Goal: Task Accomplishment & Management: Use online tool/utility

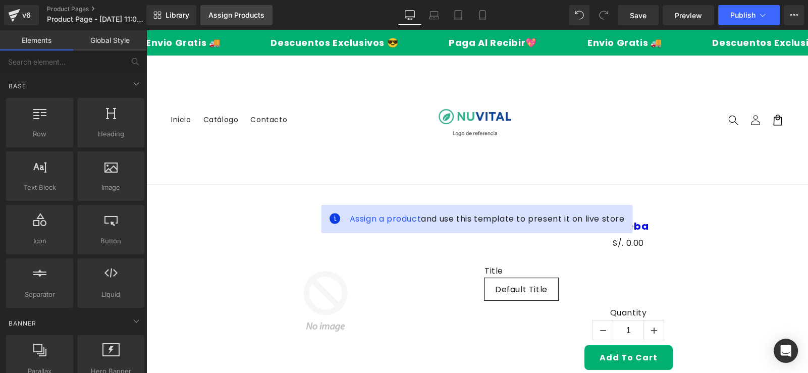
click at [213, 17] on div "Assign Products" at bounding box center [237, 15] width 56 height 8
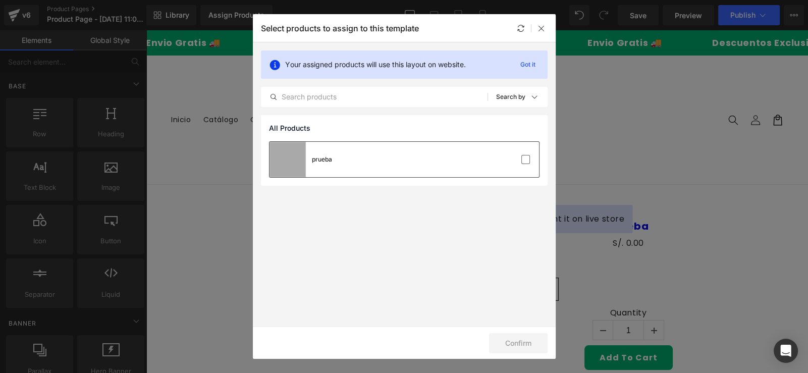
click at [326, 158] on div "prueba" at bounding box center [322, 159] width 20 height 9
click at [505, 337] on button "Confirm" at bounding box center [518, 343] width 59 height 20
click at [538, 26] on icon at bounding box center [542, 28] width 8 height 8
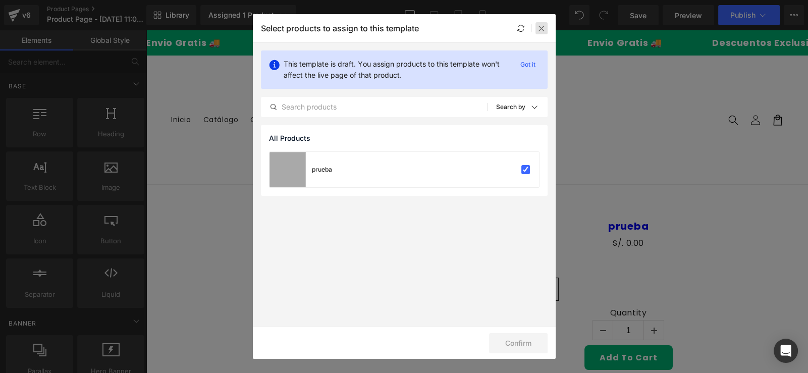
click at [540, 24] on icon at bounding box center [542, 28] width 8 height 8
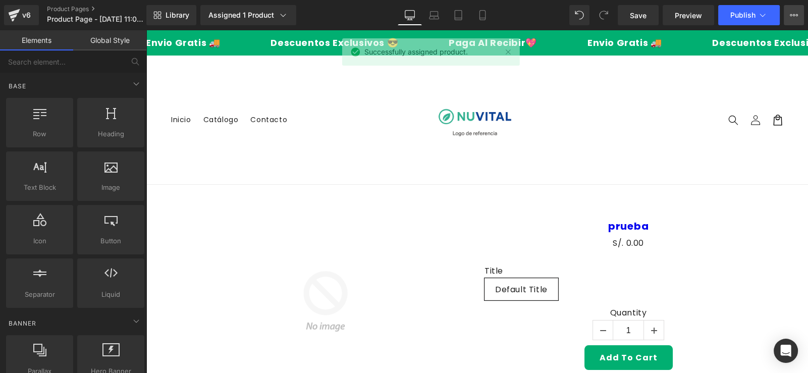
click at [799, 17] on button "View Live Page View with current Template Save Template to Library Schedule Pub…" at bounding box center [794, 15] width 20 height 20
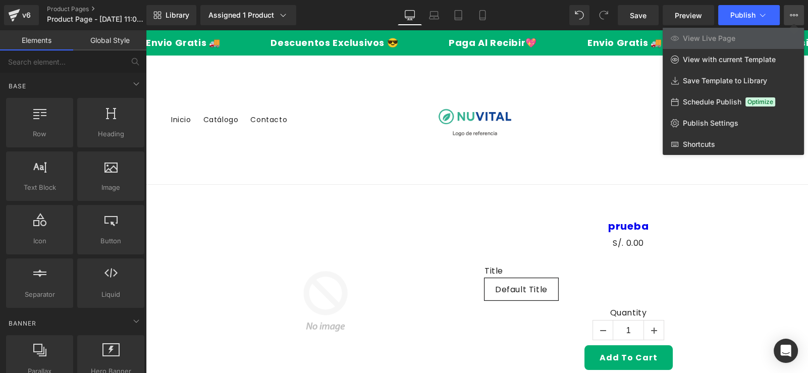
drag, startPoint x: 641, startPoint y: 18, endPoint x: 558, endPoint y: 15, distance: 83.4
click at [569, 18] on div "Library Assigned 1 Product Product Preview prueba Manage assigned products Desk…" at bounding box center [477, 15] width 662 height 20
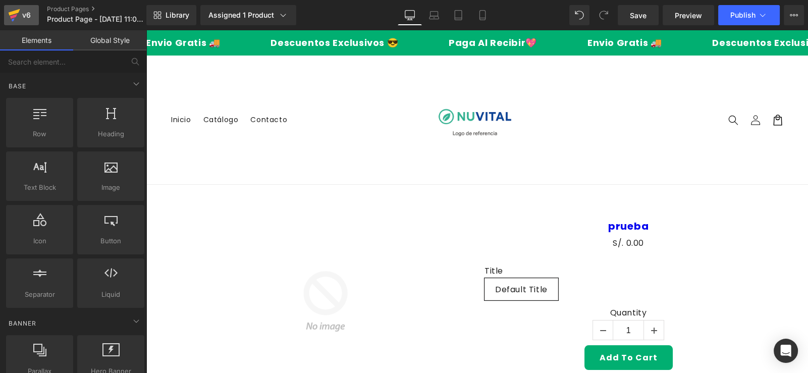
click at [18, 13] on icon at bounding box center [14, 15] width 12 height 25
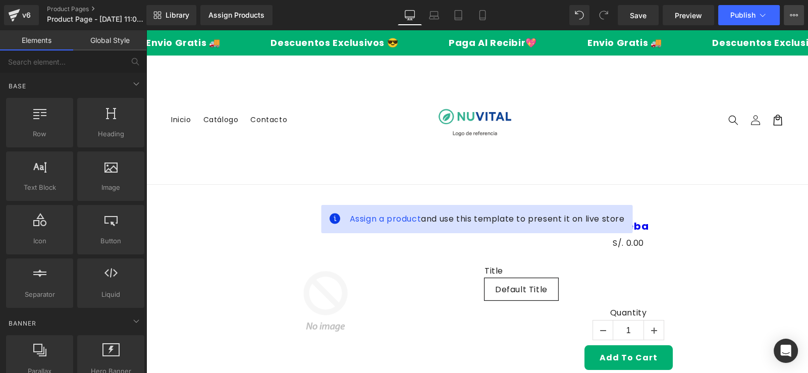
click at [787, 12] on button "View Live Page View with current Template Save Template to Library Schedule Pub…" at bounding box center [794, 15] width 20 height 20
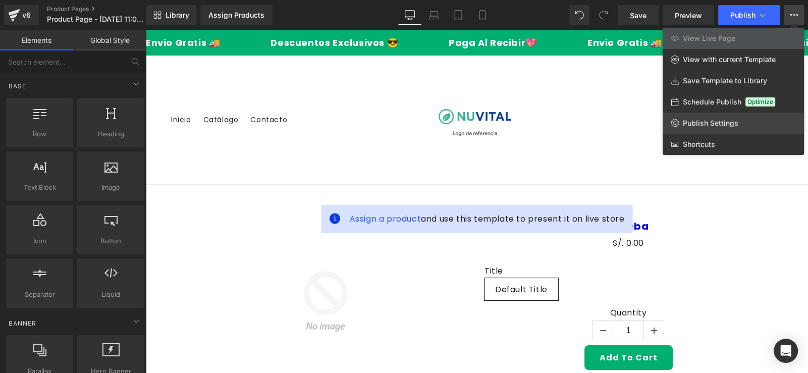
click at [700, 119] on span "Publish Settings" at bounding box center [711, 123] width 56 height 9
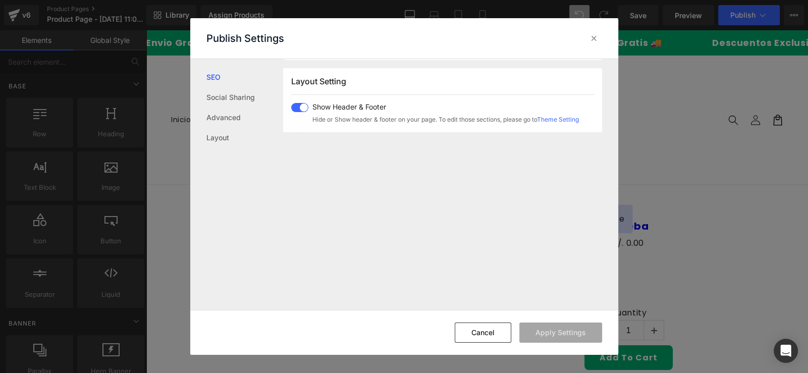
scroll to position [148, 0]
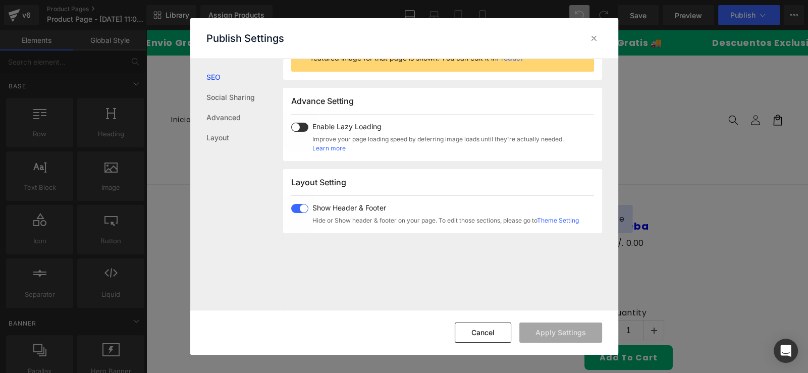
click at [298, 210] on span at bounding box center [299, 208] width 17 height 9
click at [545, 340] on button "Apply Settings" at bounding box center [561, 333] width 83 height 20
click at [295, 215] on div "Show Header & Footer Hide or Show header & footer on your page. To edit those s…" at bounding box center [435, 214] width 288 height 21
click at [541, 329] on button "Apply Settings" at bounding box center [561, 333] width 83 height 20
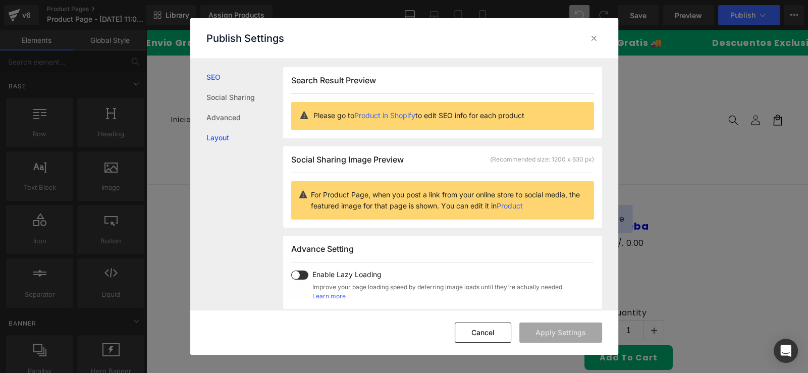
click at [225, 133] on link "Layout" at bounding box center [244, 138] width 77 height 20
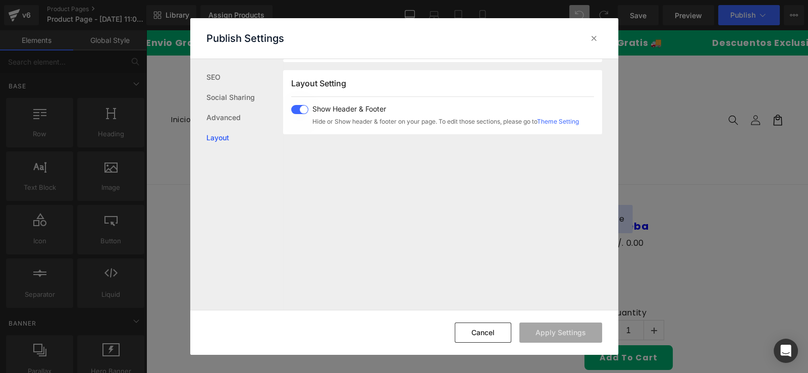
scroll to position [249, 0]
click at [299, 103] on span at bounding box center [299, 107] width 17 height 9
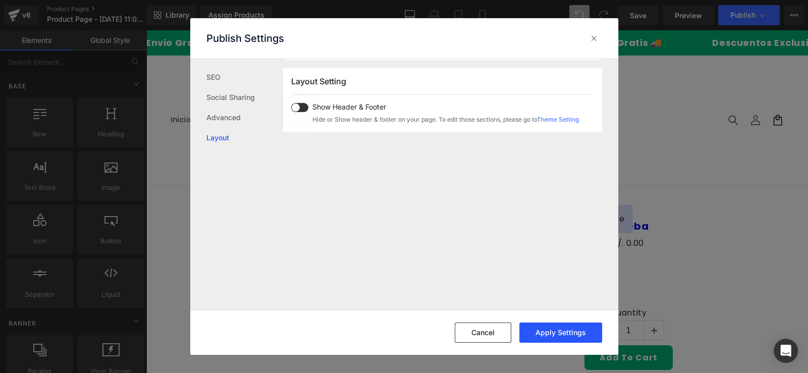
click at [548, 331] on button "Apply Settings" at bounding box center [561, 333] width 83 height 20
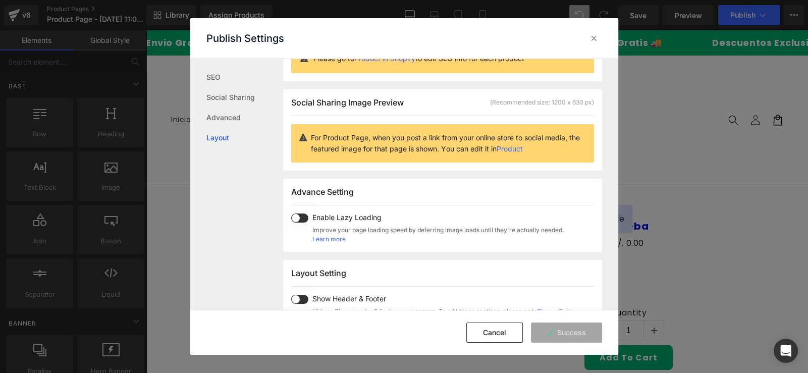
scroll to position [0, 0]
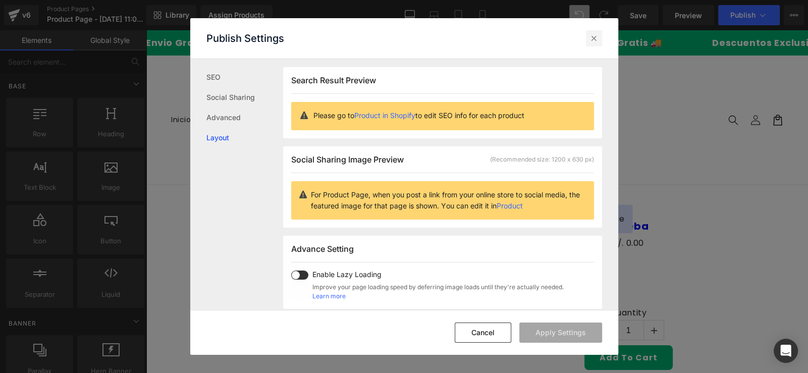
click at [590, 34] on icon at bounding box center [594, 38] width 10 height 10
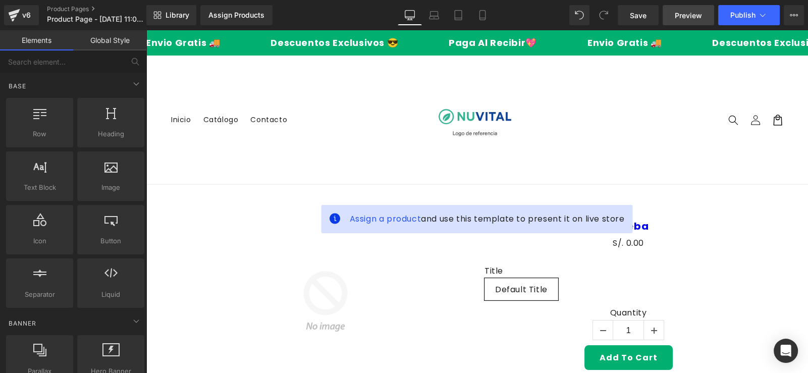
click at [694, 21] on link "Preview" at bounding box center [688, 15] width 51 height 20
click at [752, 15] on span "Publish" at bounding box center [743, 15] width 25 height 8
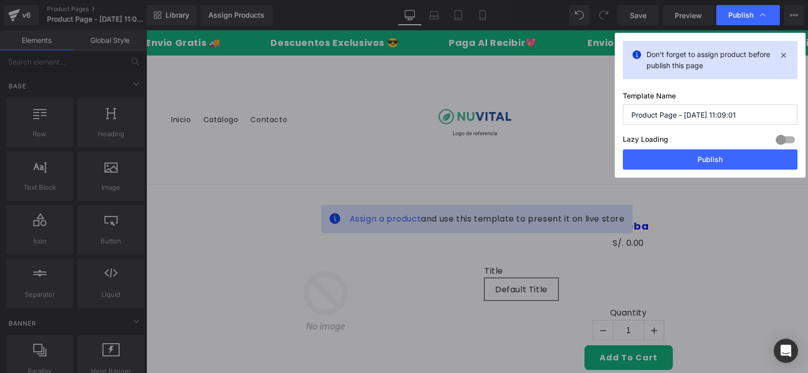
click at [679, 118] on input "Product Page - Sep 20, 11:09:01" at bounding box center [710, 115] width 175 height 20
click at [676, 155] on button "Publish" at bounding box center [710, 159] width 175 height 20
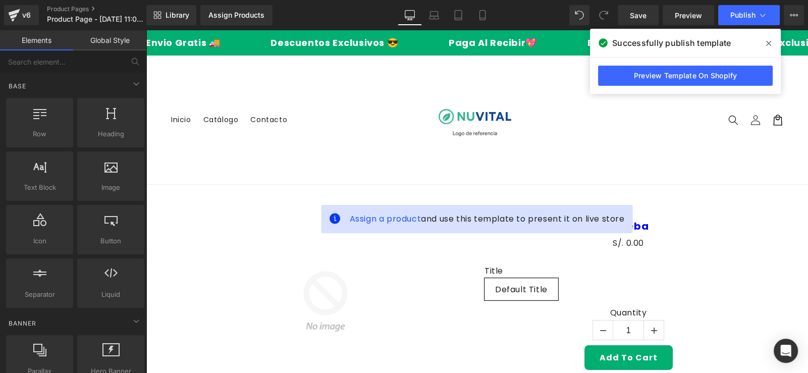
click at [544, 11] on div "Library Assign Products Product Preview No product match your search. Please tr…" at bounding box center [477, 15] width 662 height 20
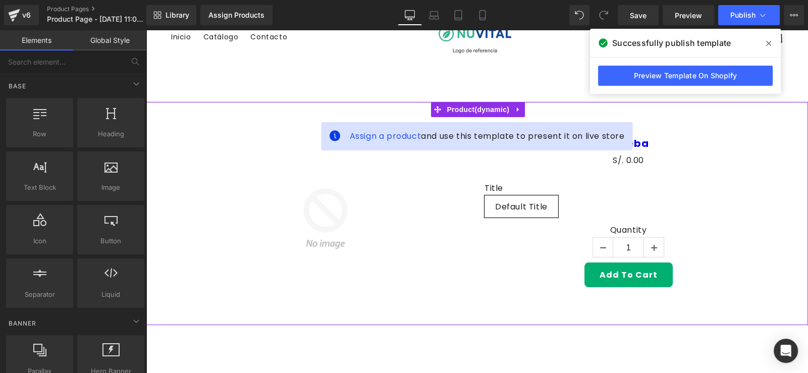
scroll to position [50, 0]
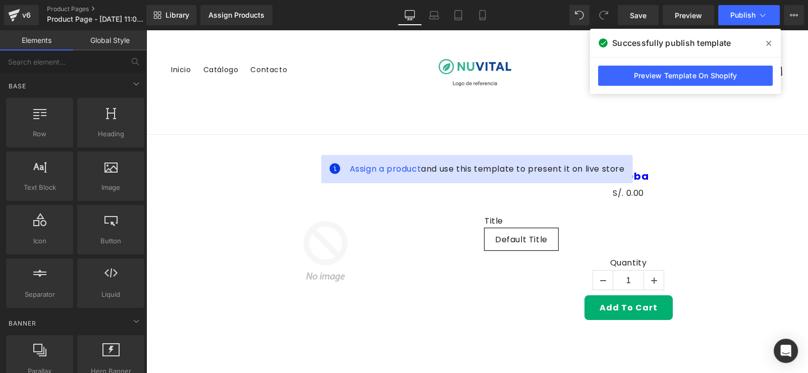
click at [770, 45] on icon at bounding box center [768, 43] width 5 height 8
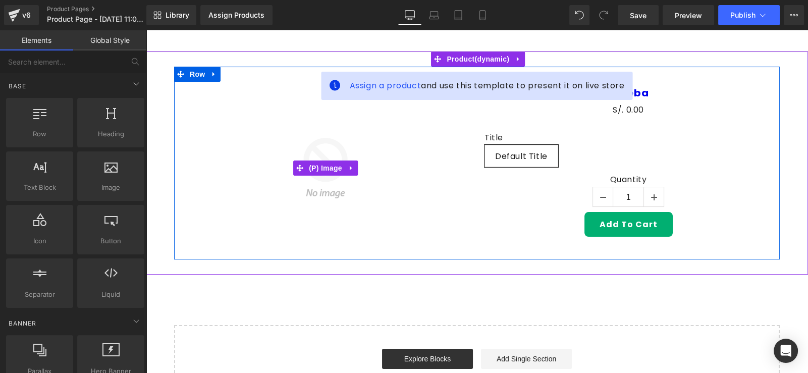
scroll to position [151, 0]
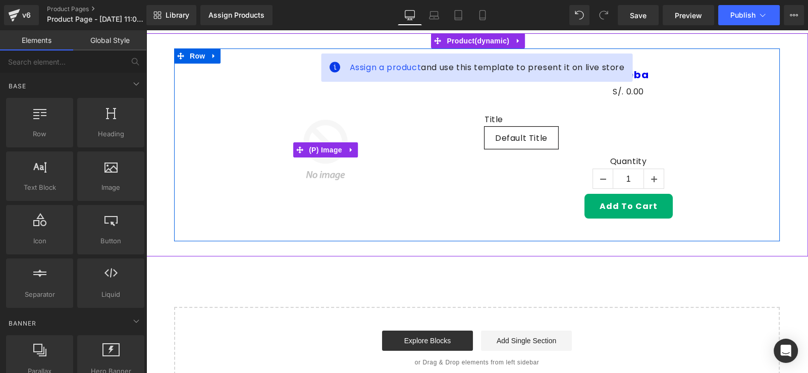
click at [252, 171] on img at bounding box center [325, 150] width 173 height 173
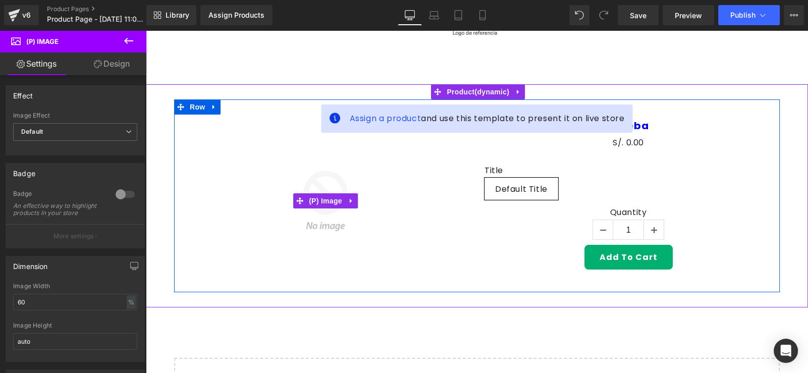
scroll to position [0, 0]
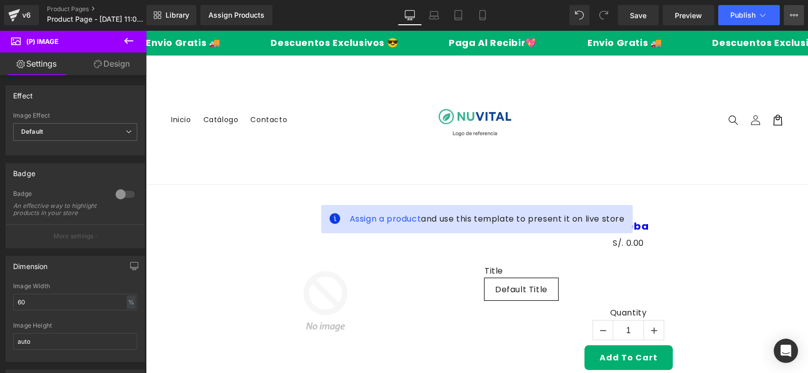
click at [792, 17] on icon at bounding box center [794, 15] width 8 height 8
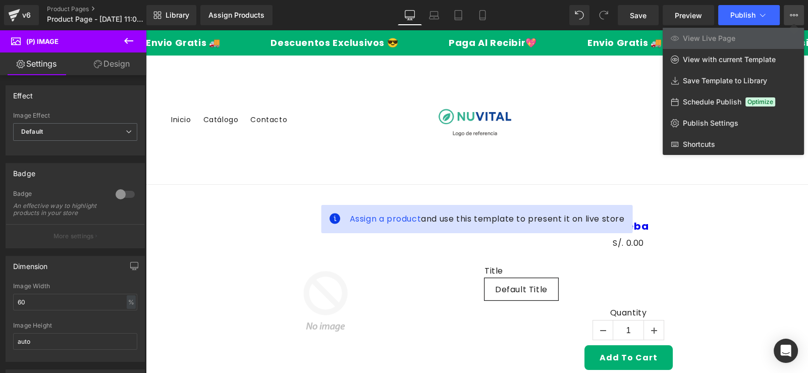
click at [792, 17] on icon at bounding box center [794, 15] width 8 height 8
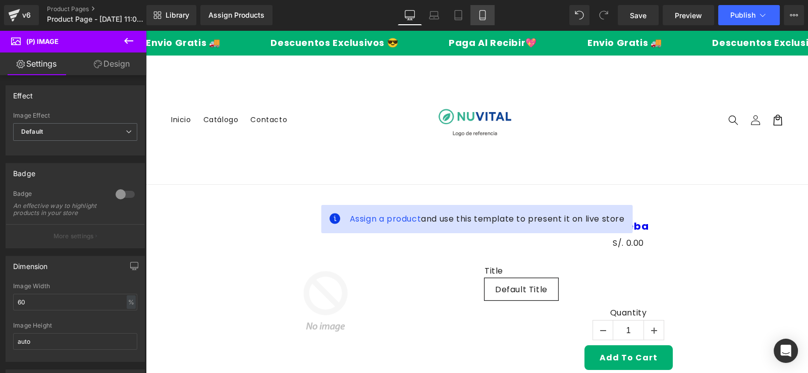
click at [487, 10] on link "Mobile" at bounding box center [483, 15] width 24 height 20
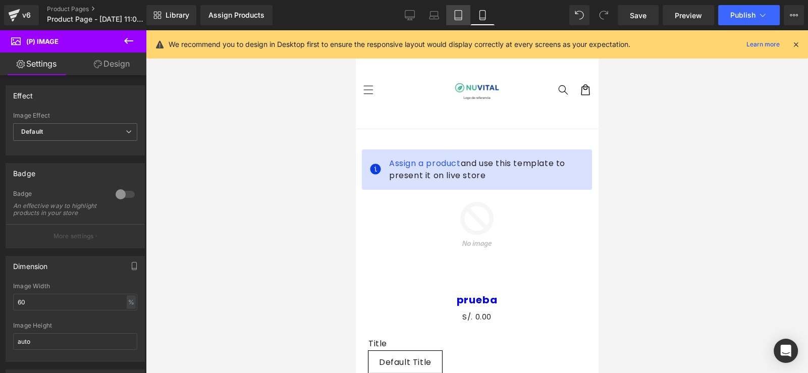
scroll to position [13, 0]
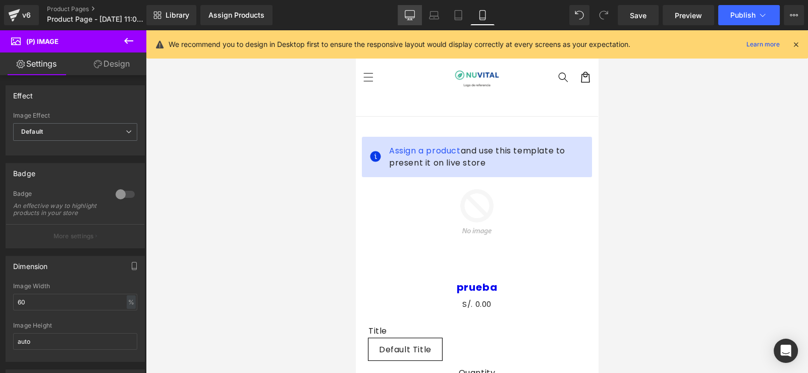
click at [413, 12] on icon at bounding box center [410, 15] width 10 height 10
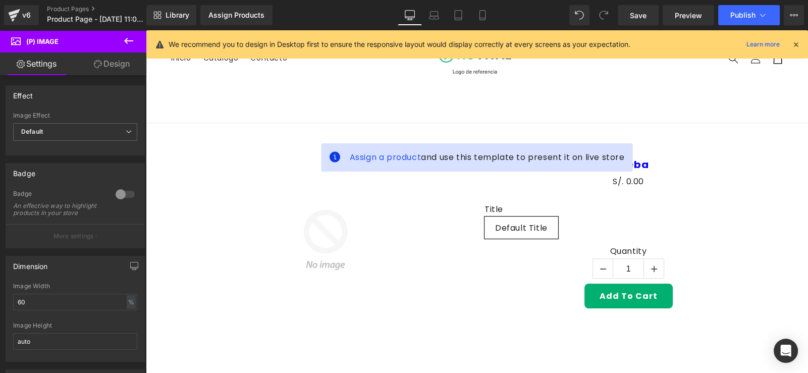
scroll to position [68, 0]
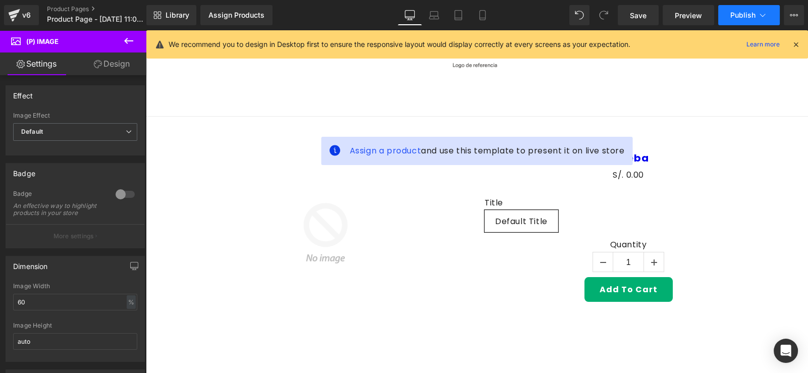
click at [737, 20] on button "Publish" at bounding box center [749, 15] width 62 height 20
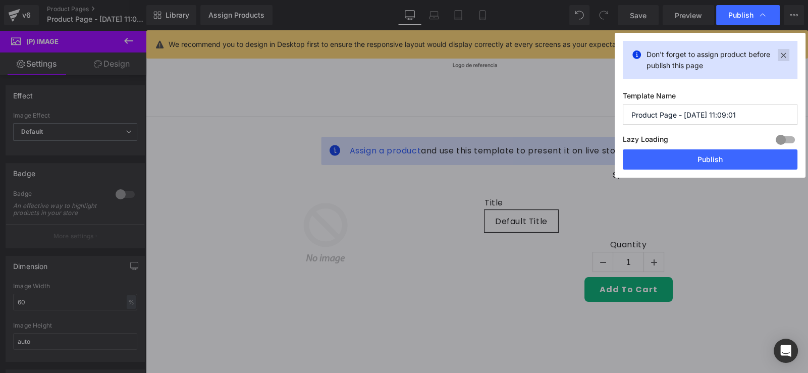
click at [781, 52] on icon at bounding box center [784, 55] width 12 height 12
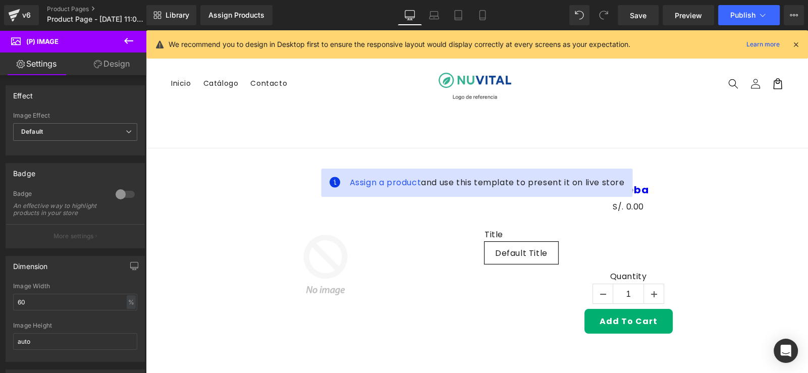
scroll to position [0, 0]
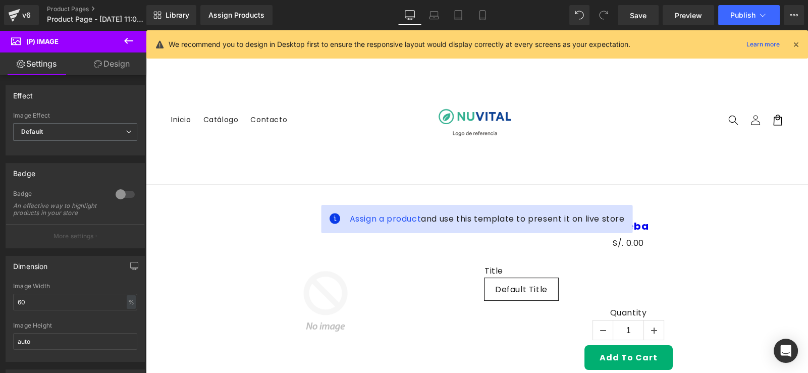
click at [331, 111] on nav "Inicio Catálogo Contacto" at bounding box center [289, 119] width 249 height 21
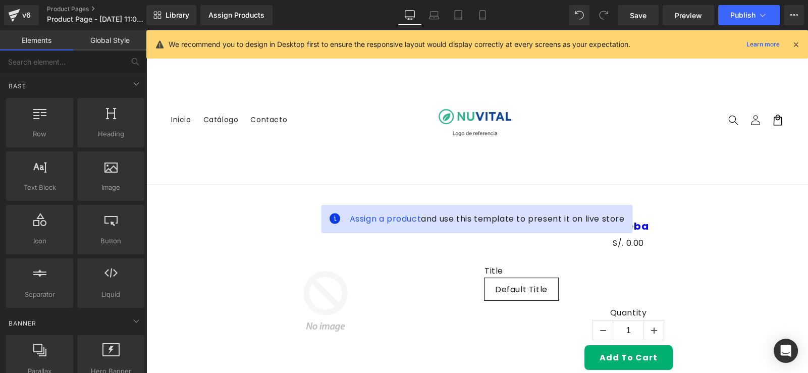
click at [162, 105] on header "Menu Inicio Catálogo Contacto Iniciar sesión Inicio Catálogo Contacto" at bounding box center [477, 120] width 662 height 129
click at [790, 13] on icon at bounding box center [794, 15] width 8 height 8
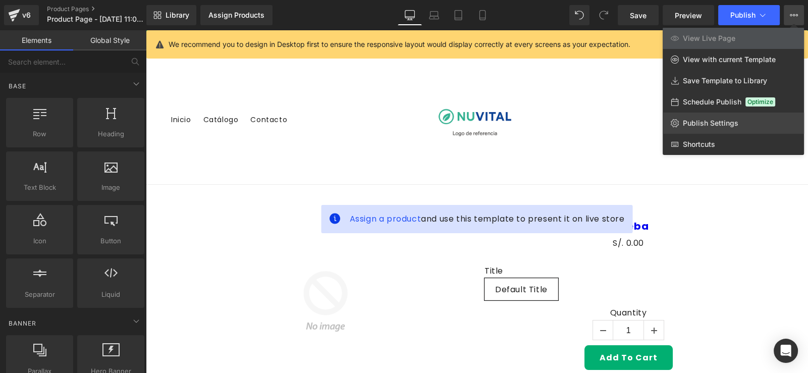
click at [677, 121] on icon at bounding box center [675, 123] width 8 height 8
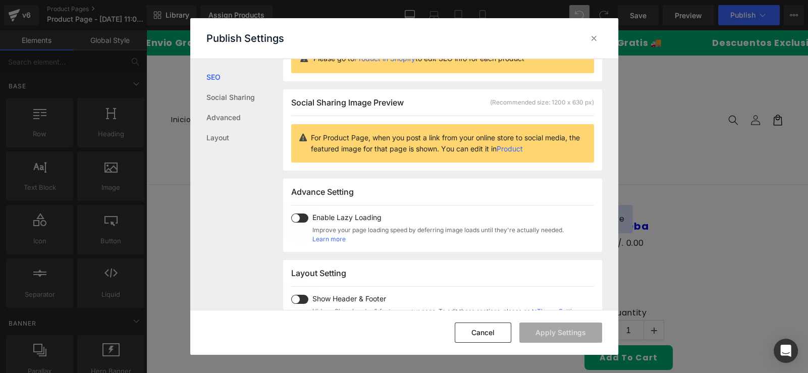
scroll to position [249, 0]
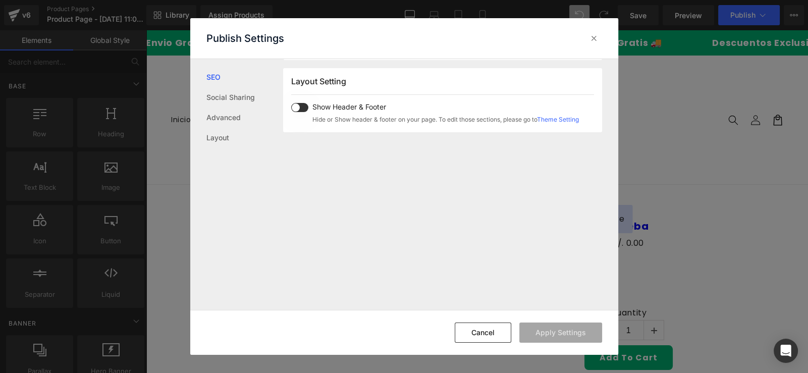
click at [460, 322] on div "Cancel Apply Settings" at bounding box center [404, 332] width 428 height 45
click at [462, 328] on button "Cancel" at bounding box center [483, 333] width 57 height 20
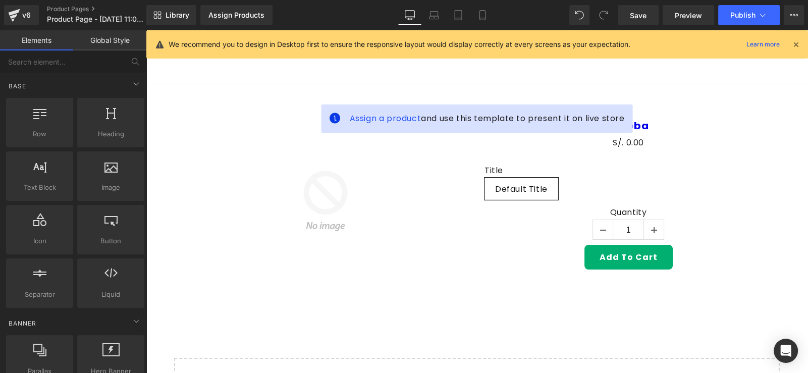
scroll to position [0, 0]
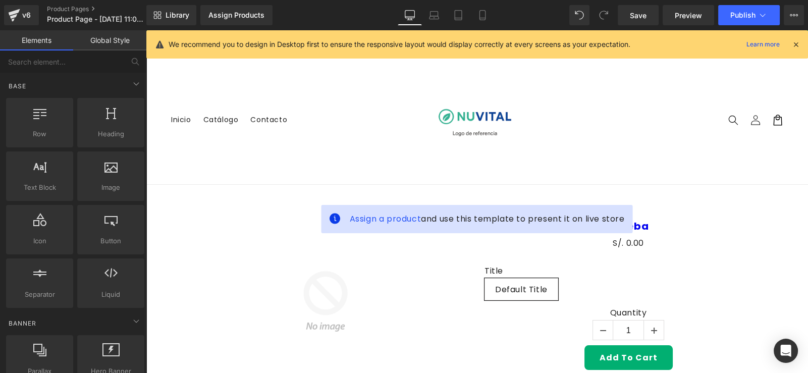
click at [342, 247] on img at bounding box center [325, 301] width 173 height 173
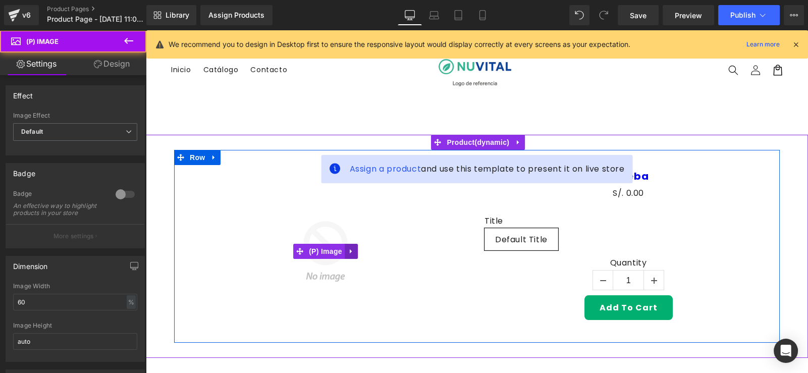
click at [348, 257] on link at bounding box center [351, 251] width 13 height 15
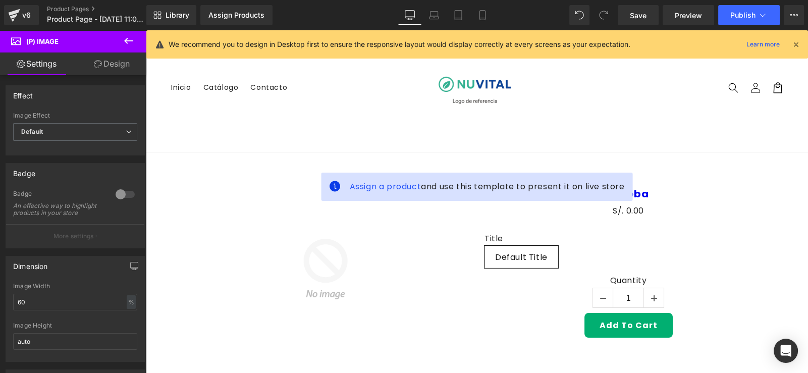
scroll to position [50, 0]
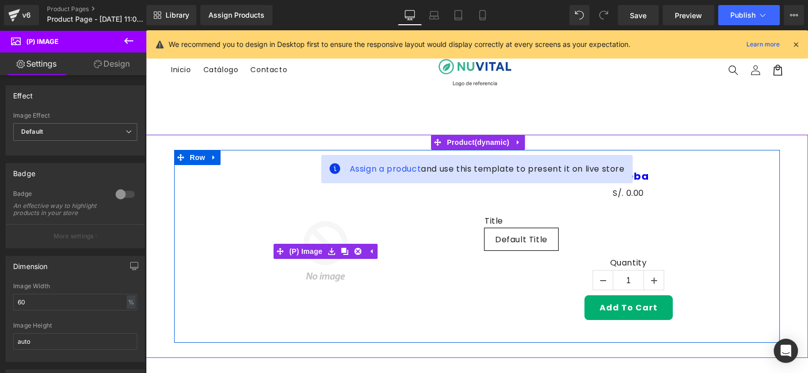
click at [422, 219] on div "Sale Off" at bounding box center [326, 251] width 288 height 173
click at [645, 179] on link at bounding box center [651, 175] width 13 height 15
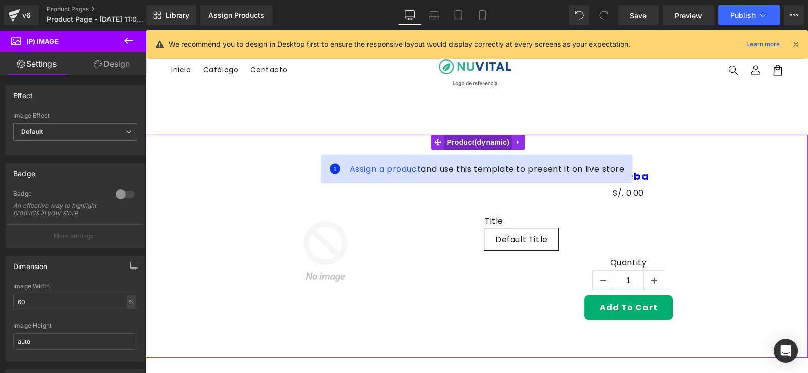
click at [501, 142] on span "Product" at bounding box center [478, 142] width 68 height 15
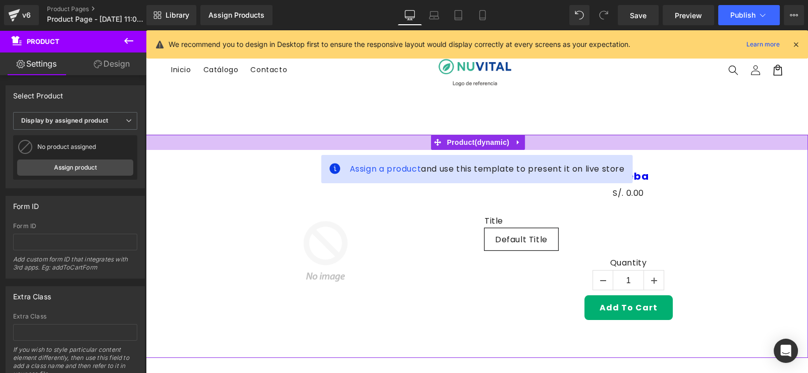
click at [538, 148] on div at bounding box center [477, 142] width 662 height 15
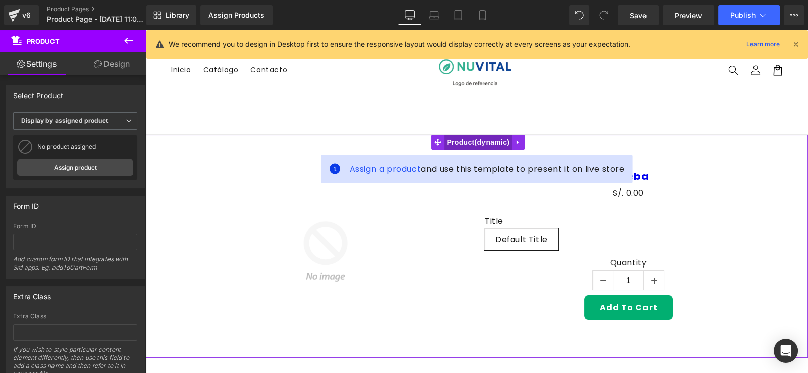
click at [471, 145] on span "Product" at bounding box center [478, 142] width 68 height 15
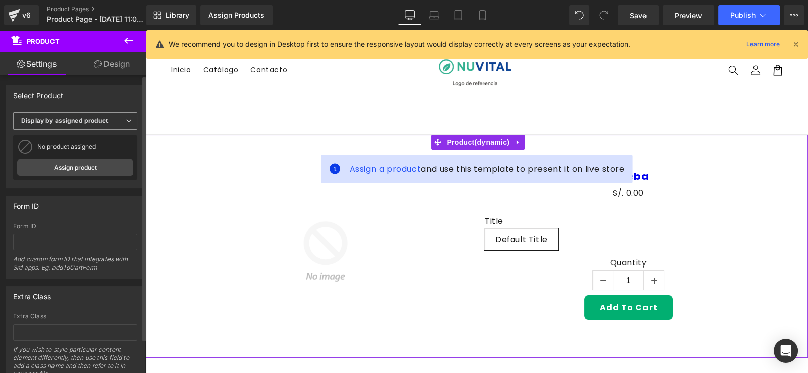
click at [74, 118] on b "Display by assigned product" at bounding box center [64, 121] width 87 height 8
click at [73, 146] on li "Select manually" at bounding box center [73, 151] width 120 height 15
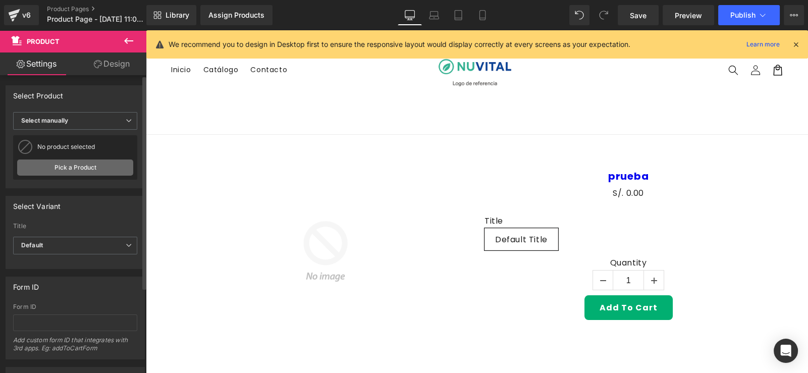
click at [70, 164] on link "Pick a Product" at bounding box center [75, 168] width 116 height 16
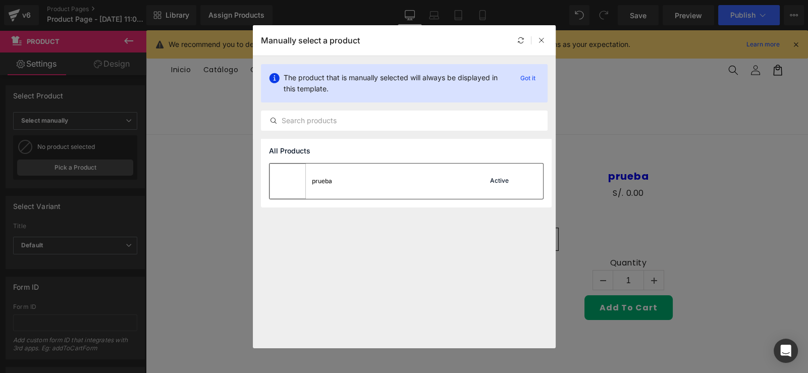
click at [452, 183] on div "prueba Active" at bounding box center [407, 181] width 274 height 35
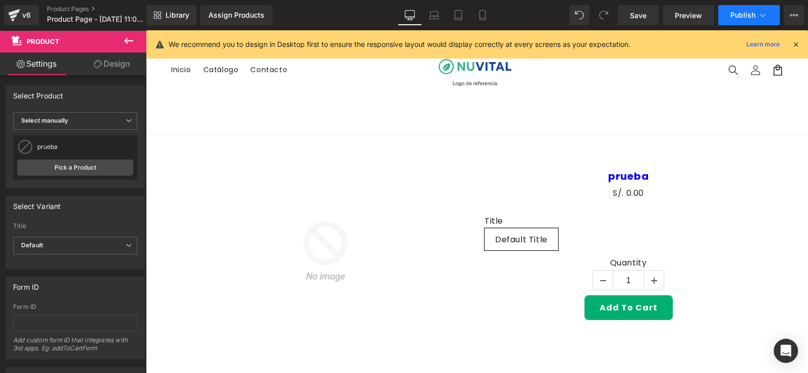
click at [736, 18] on span "Publish" at bounding box center [743, 15] width 25 height 8
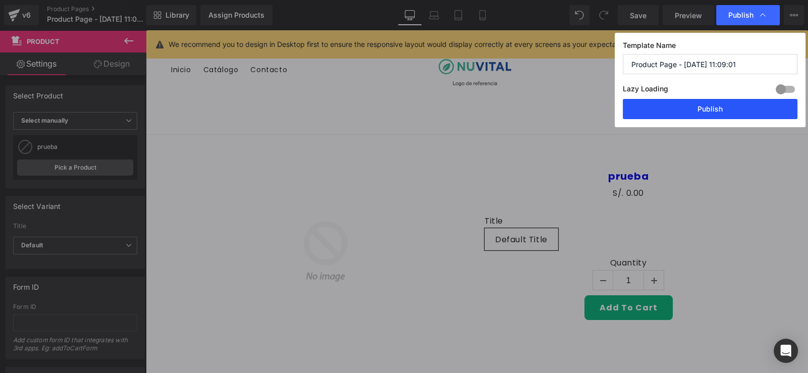
click at [654, 113] on button "Publish" at bounding box center [710, 109] width 175 height 20
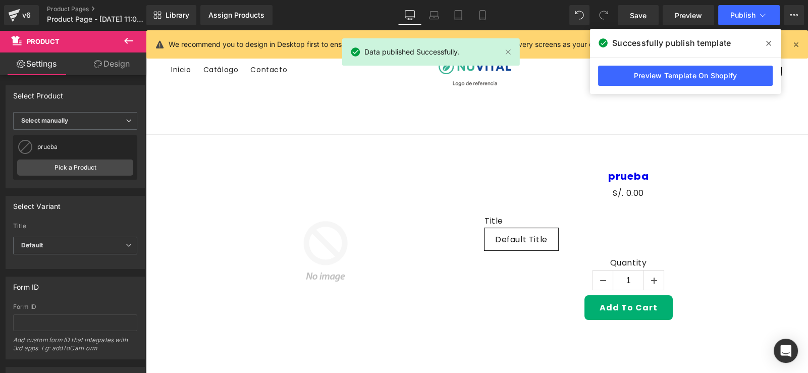
drag, startPoint x: 767, startPoint y: 44, endPoint x: 756, endPoint y: 55, distance: 16.1
click at [768, 44] on icon at bounding box center [768, 43] width 5 height 5
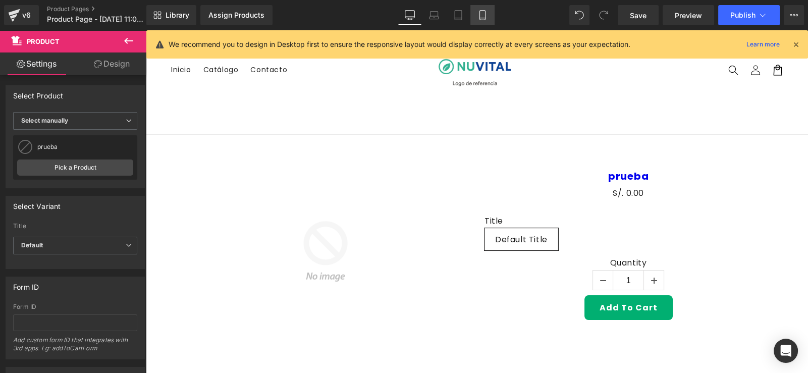
click at [478, 10] on icon at bounding box center [483, 15] width 10 height 10
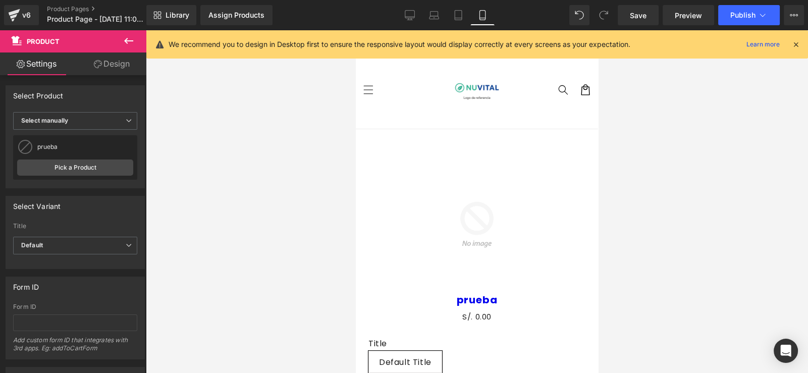
click at [803, 44] on div "We recommend you to design in Desktop first to ensure the responsive layout wou…" at bounding box center [477, 44] width 662 height 28
click at [797, 45] on icon at bounding box center [796, 44] width 9 height 9
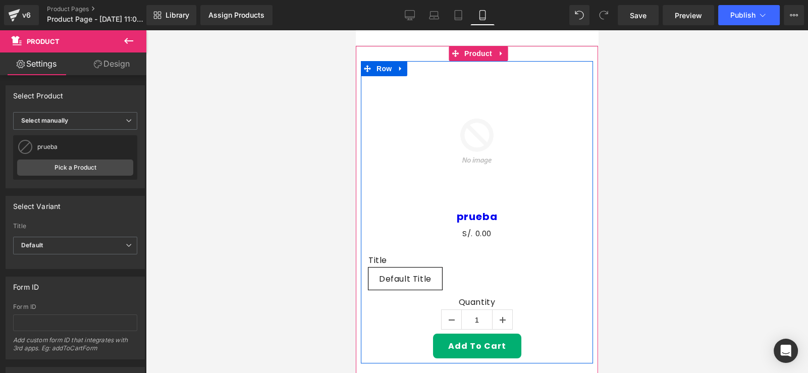
scroll to position [100, 0]
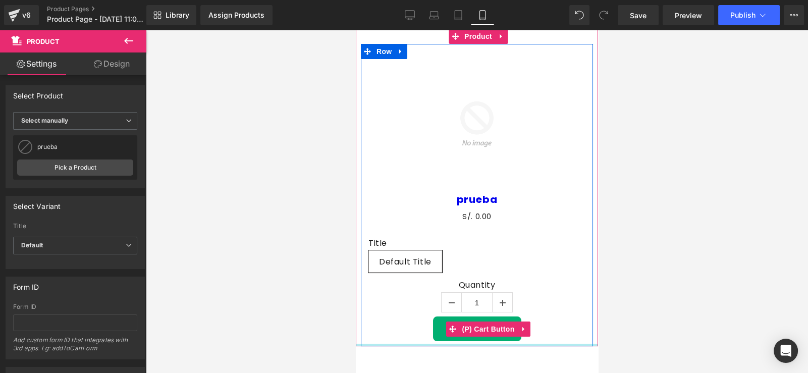
drag, startPoint x: 531, startPoint y: 354, endPoint x: 536, endPoint y: 336, distance: 19.0
click at [536, 336] on div "Sale Off (P) Image prueba (P) Title S/. 0 S/. 0.00 (P) Price Title Default Titl…" at bounding box center [477, 188] width 242 height 318
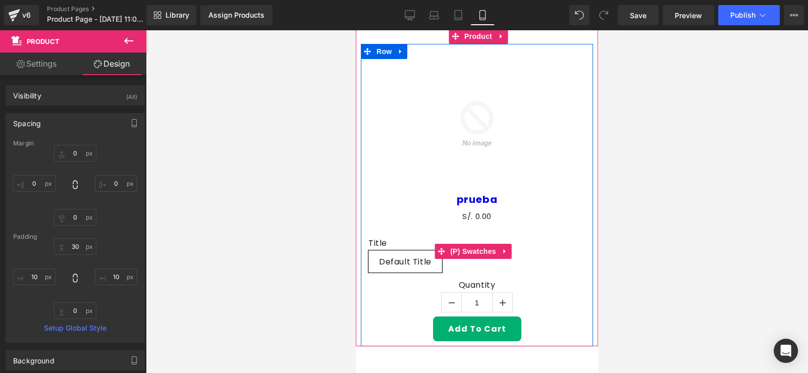
scroll to position [0, 0]
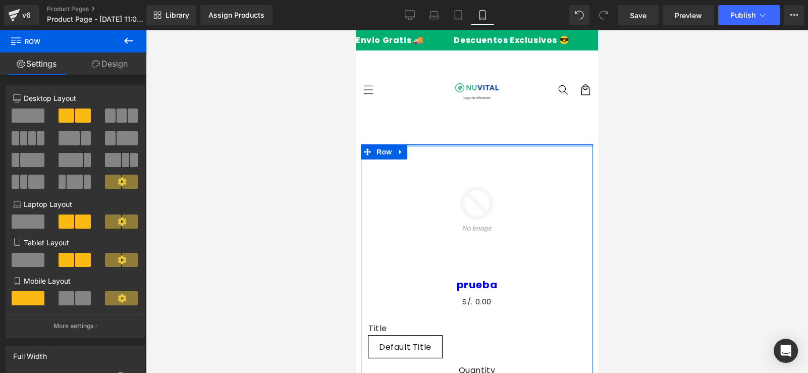
drag, startPoint x: 426, startPoint y: 146, endPoint x: 431, endPoint y: 121, distance: 26.3
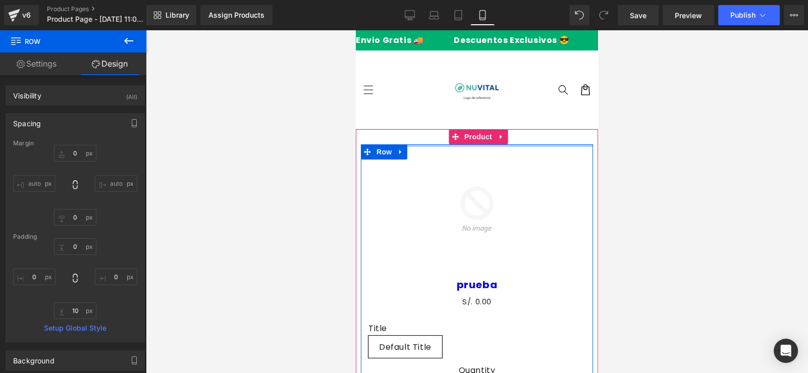
type input "0px"
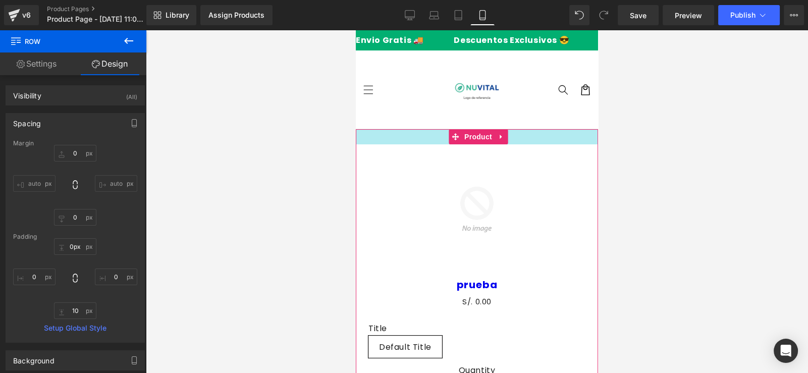
drag, startPoint x: 422, startPoint y: 145, endPoint x: 425, endPoint y: 138, distance: 7.5
click at [425, 138] on div "Sale Off (P) Image prueba (P) Title S/. 0 S/. 0.00 (P) Price Title Default Titl…" at bounding box center [477, 280] width 242 height 302
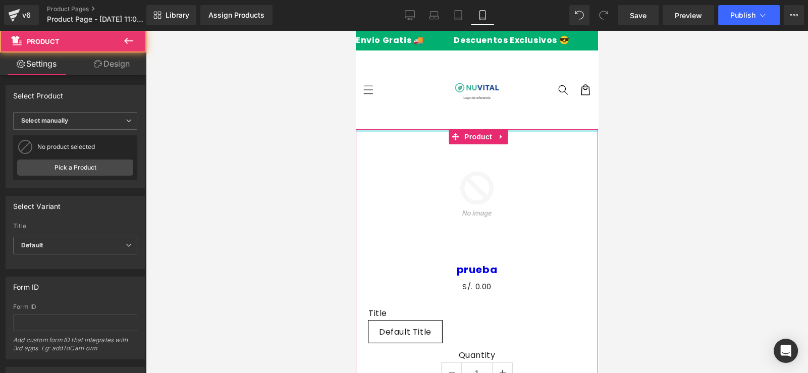
drag, startPoint x: 425, startPoint y: 141, endPoint x: 422, endPoint y: 126, distance: 15.9
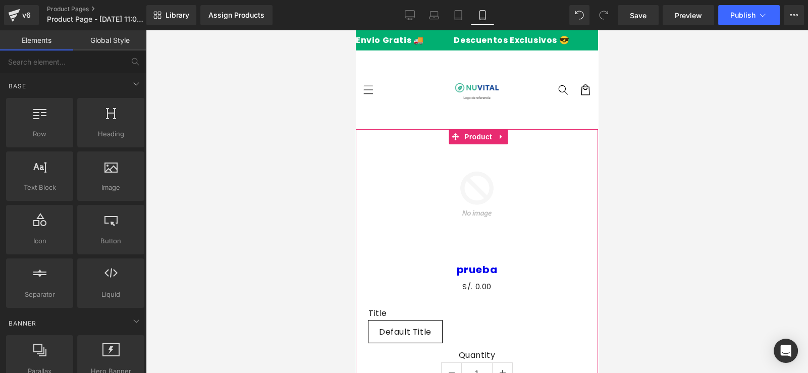
click at [328, 164] on div at bounding box center [477, 201] width 662 height 343
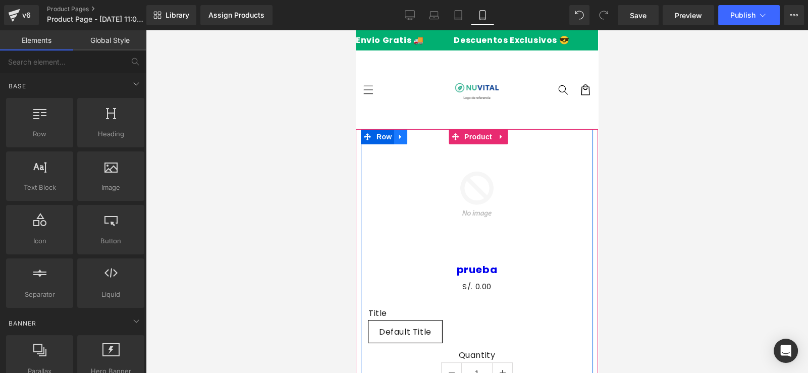
click at [402, 139] on icon at bounding box center [400, 137] width 7 height 8
click at [422, 136] on link at bounding box center [427, 136] width 13 height 15
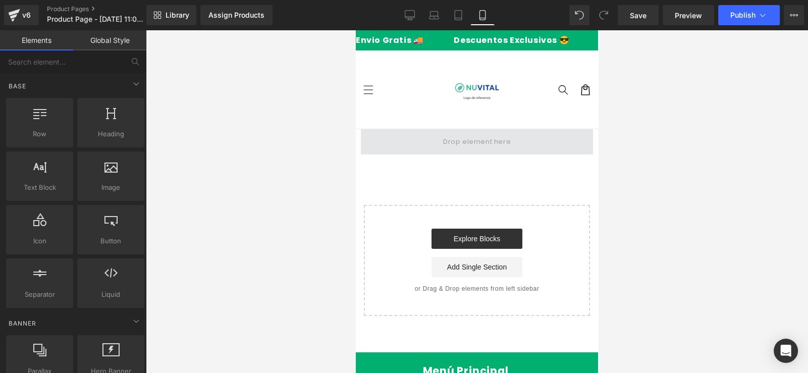
click at [435, 150] on span at bounding box center [477, 141] width 232 height 25
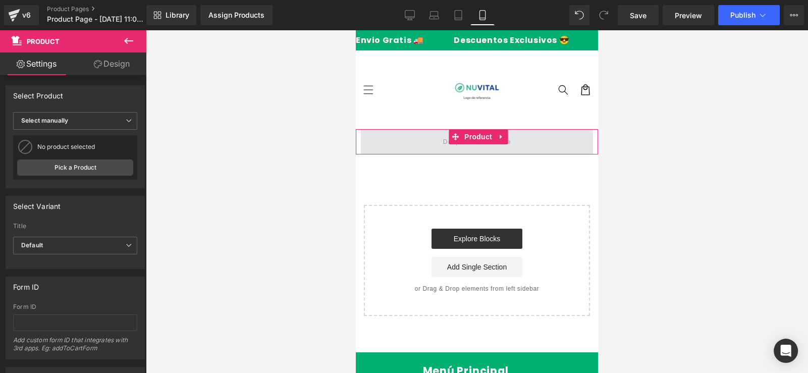
click at [405, 151] on span at bounding box center [477, 141] width 232 height 25
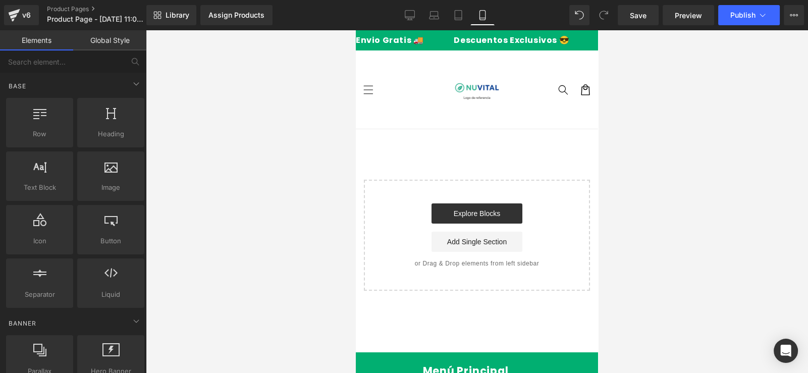
click at [376, 149] on div "Select your layout" at bounding box center [477, 210] width 242 height 162
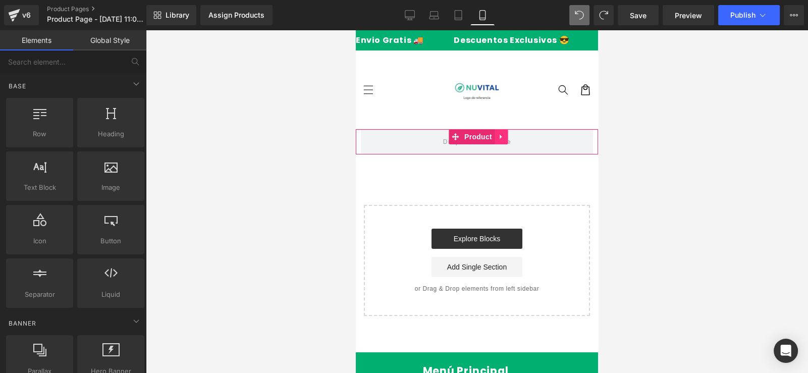
click at [500, 137] on icon at bounding box center [501, 137] width 2 height 5
click at [508, 137] on icon at bounding box center [507, 136] width 7 height 7
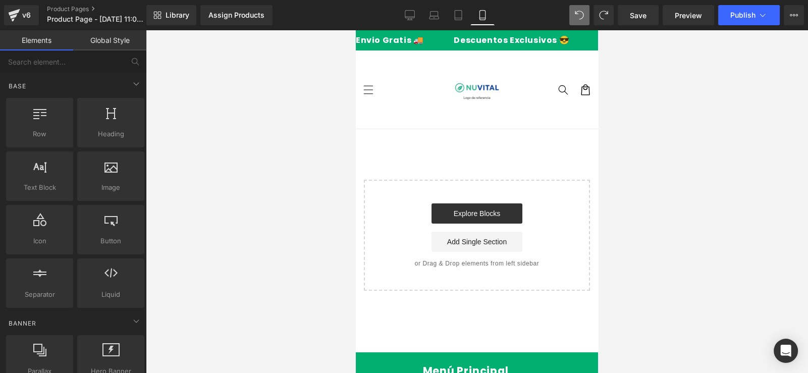
drag, startPoint x: 480, startPoint y: 129, endPoint x: 469, endPoint y: 171, distance: 43.0
click at [480, 129] on div "Select your layout" at bounding box center [477, 210] width 242 height 162
click at [60, 55] on input "text" at bounding box center [62, 61] width 124 height 22
type input "row"
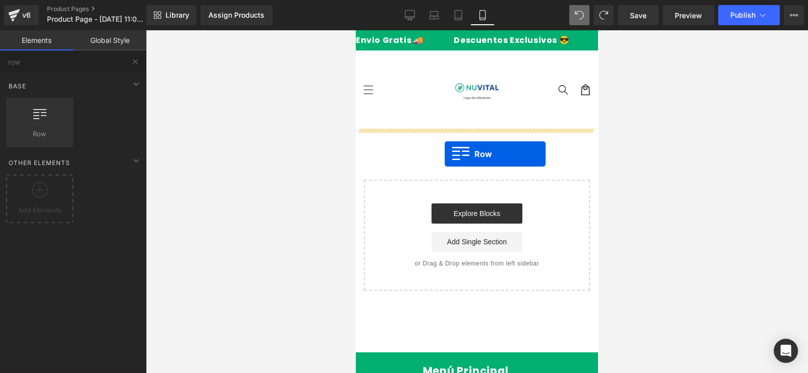
drag, startPoint x: 401, startPoint y: 150, endPoint x: 445, endPoint y: 154, distance: 43.6
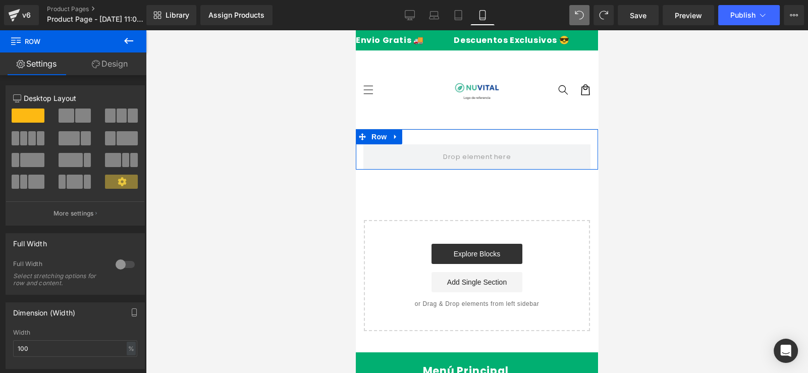
drag, startPoint x: 478, startPoint y: 174, endPoint x: 483, endPoint y: 140, distance: 33.8
click at [483, 160] on div "Row" at bounding box center [477, 149] width 242 height 40
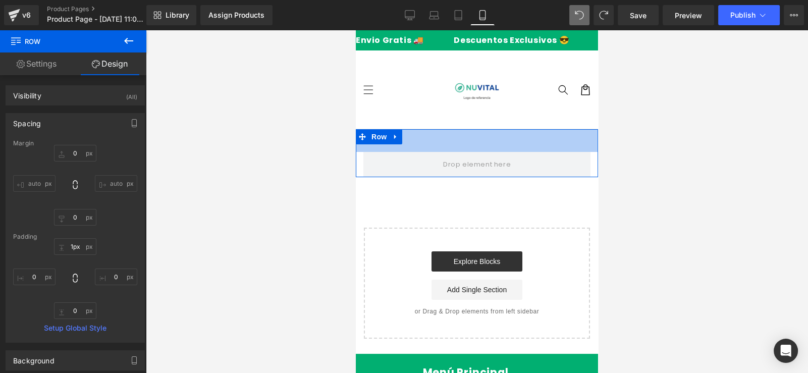
type input "0px"
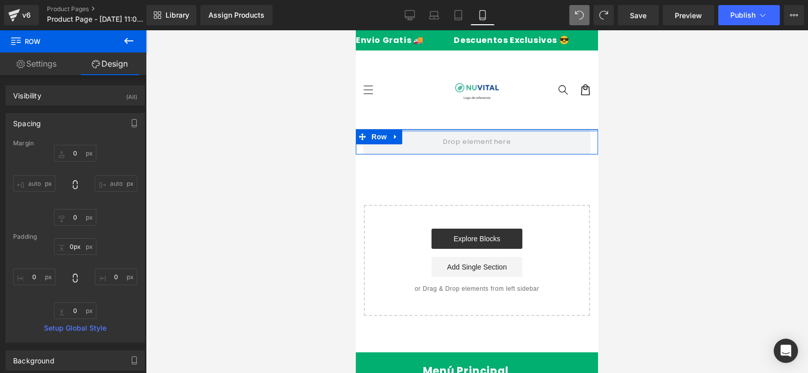
drag, startPoint x: 485, startPoint y: 130, endPoint x: 488, endPoint y: 103, distance: 27.4
click at [488, 103] on body "Ir directamente al contenido Envio Gratis 🚚 Descuentos Exclusivos 😎 Paga Al Rec…" at bounding box center [477, 283] width 242 height 506
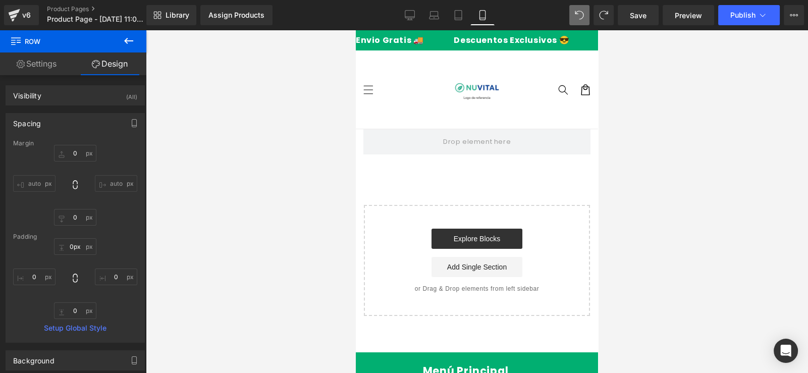
click at [460, 126] on body "Ir directamente al contenido Envio Gratis 🚚 Descuentos Exclusivos 😎 Paga Al Rec…" at bounding box center [477, 283] width 242 height 506
click at [129, 40] on icon at bounding box center [128, 41] width 9 height 6
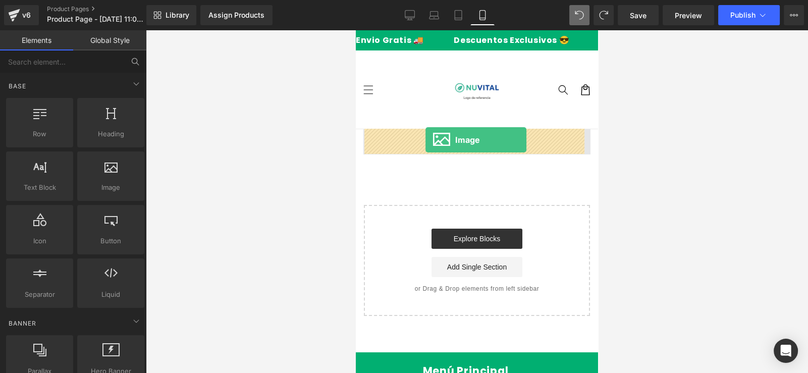
drag, startPoint x: 467, startPoint y: 223, endPoint x: 426, endPoint y: 140, distance: 92.6
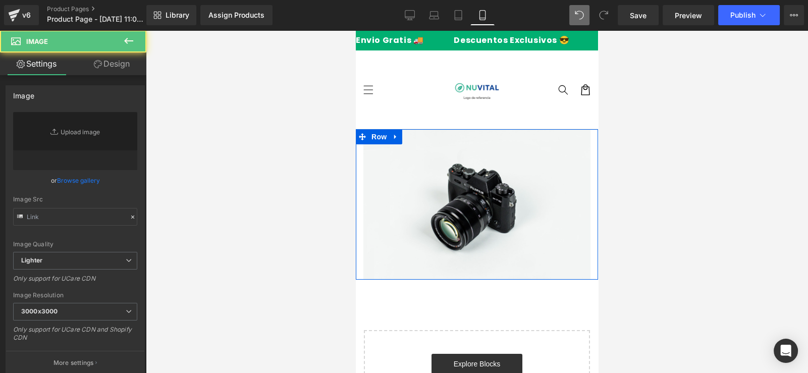
type input "//d1um8515vdn9kb.cloudfront.net/images/parallax.jpg"
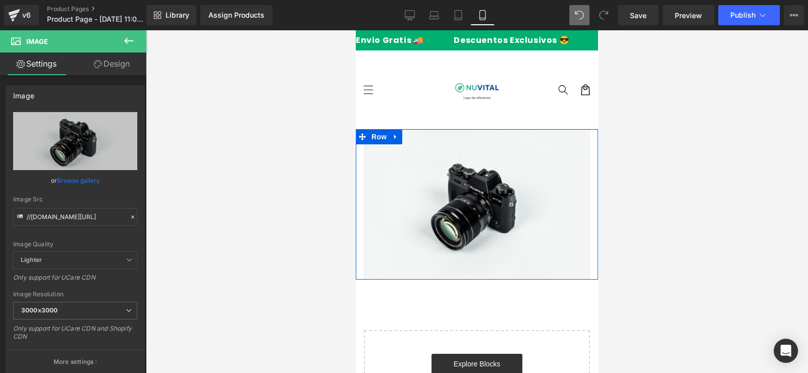
click at [131, 35] on icon at bounding box center [129, 41] width 12 height 12
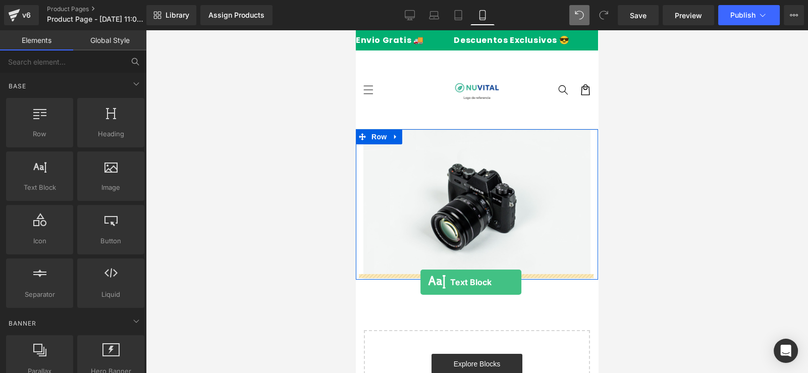
drag, startPoint x: 395, startPoint y: 204, endPoint x: 421, endPoint y: 282, distance: 82.4
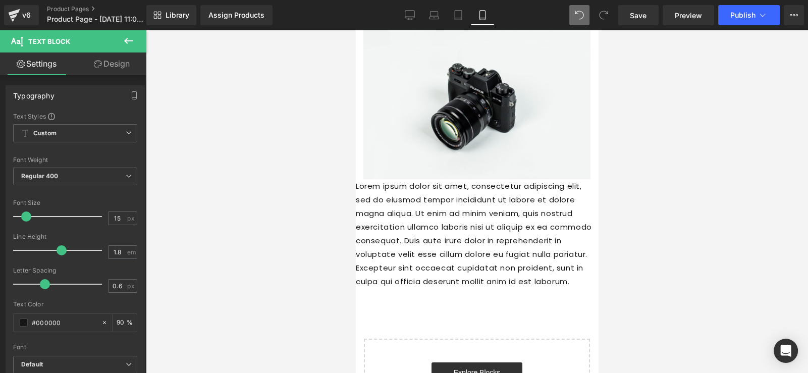
scroll to position [100, 0]
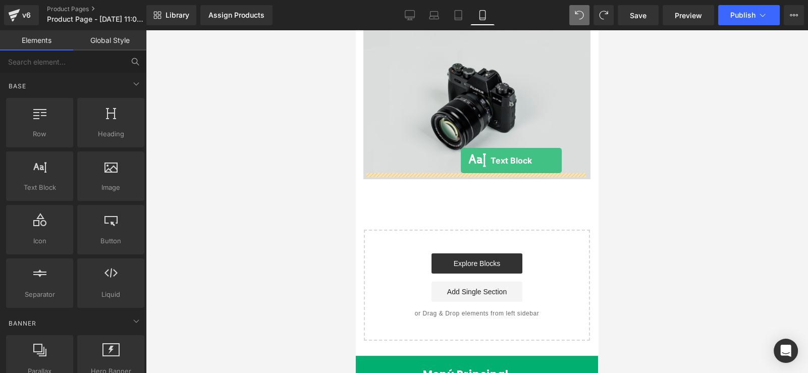
drag, startPoint x: 394, startPoint y: 210, endPoint x: 461, endPoint y: 161, distance: 83.4
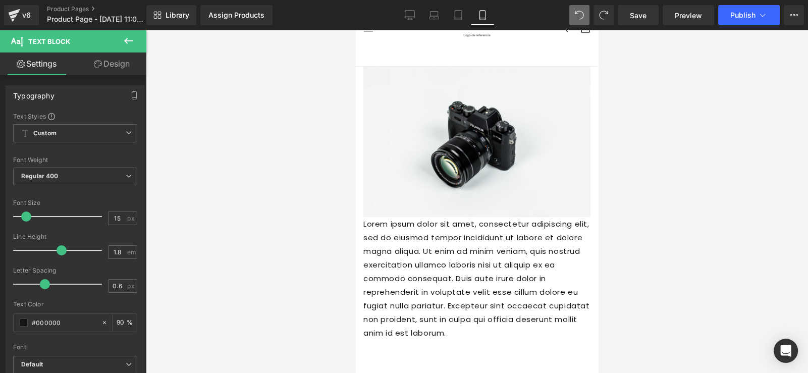
scroll to position [0, 0]
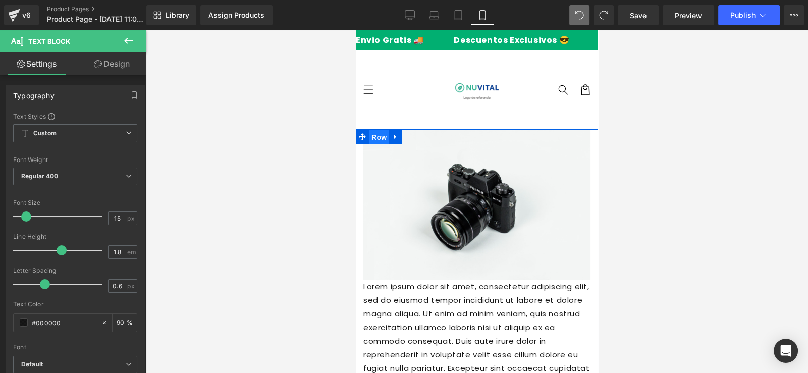
click at [375, 135] on span "Row" at bounding box center [379, 137] width 20 height 15
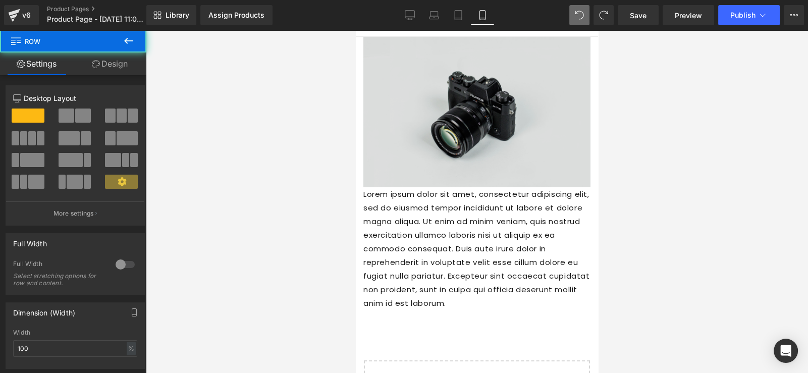
scroll to position [100, 0]
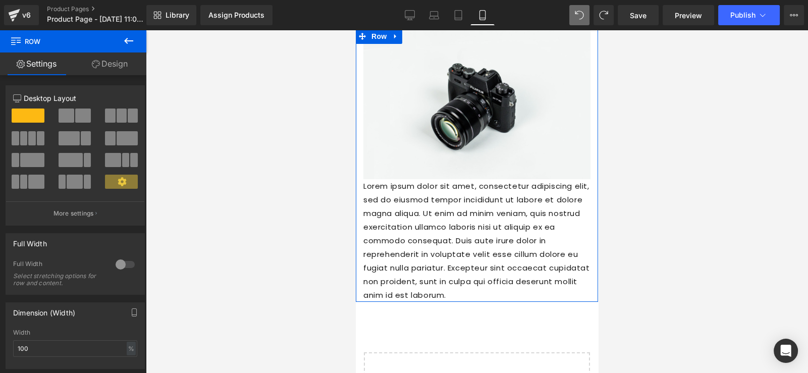
click at [109, 71] on link "Design" at bounding box center [109, 64] width 73 height 23
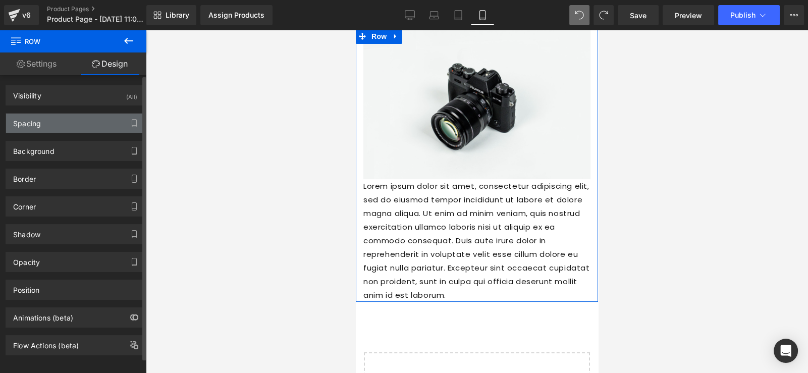
click at [59, 125] on div "Spacing" at bounding box center [75, 123] width 138 height 19
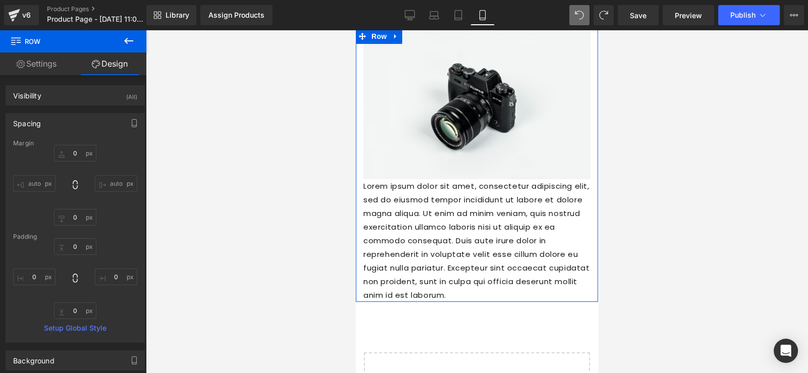
click at [36, 73] on link "Settings" at bounding box center [36, 64] width 73 height 23
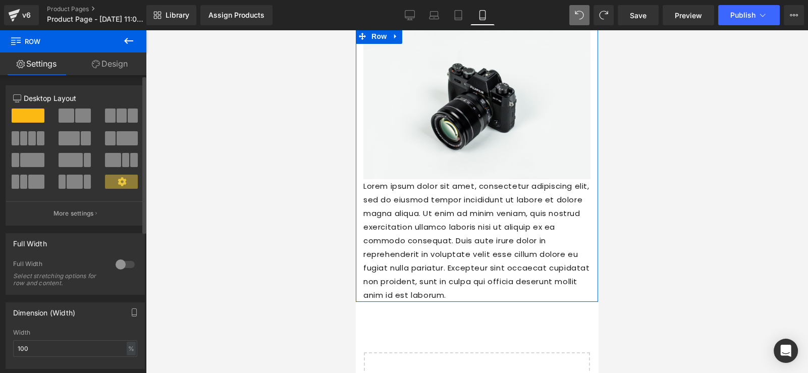
click at [119, 263] on div at bounding box center [125, 264] width 24 height 16
